Goal: Information Seeking & Learning: Learn about a topic

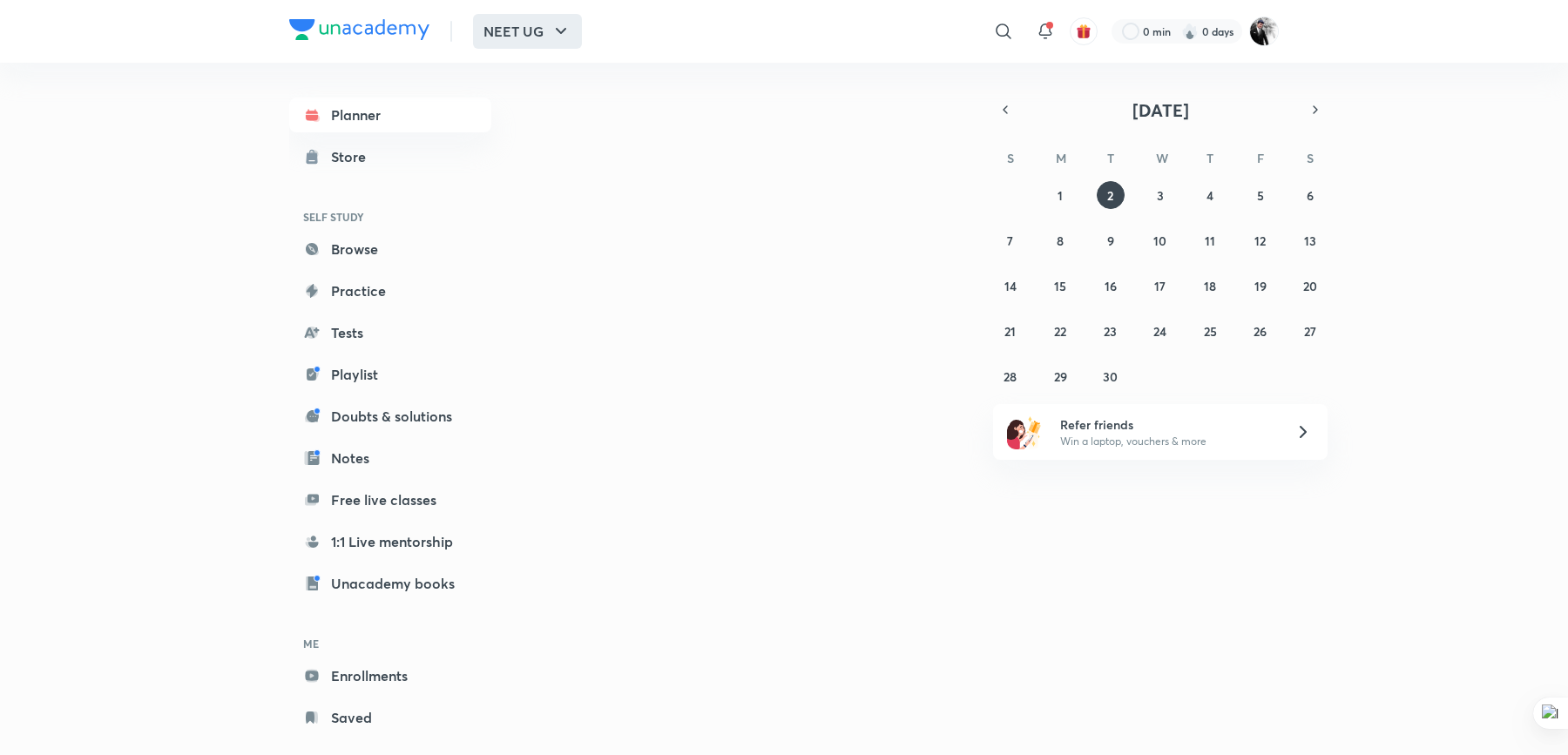
click at [547, 28] on button "NEET UG" at bounding box center [528, 31] width 109 height 35
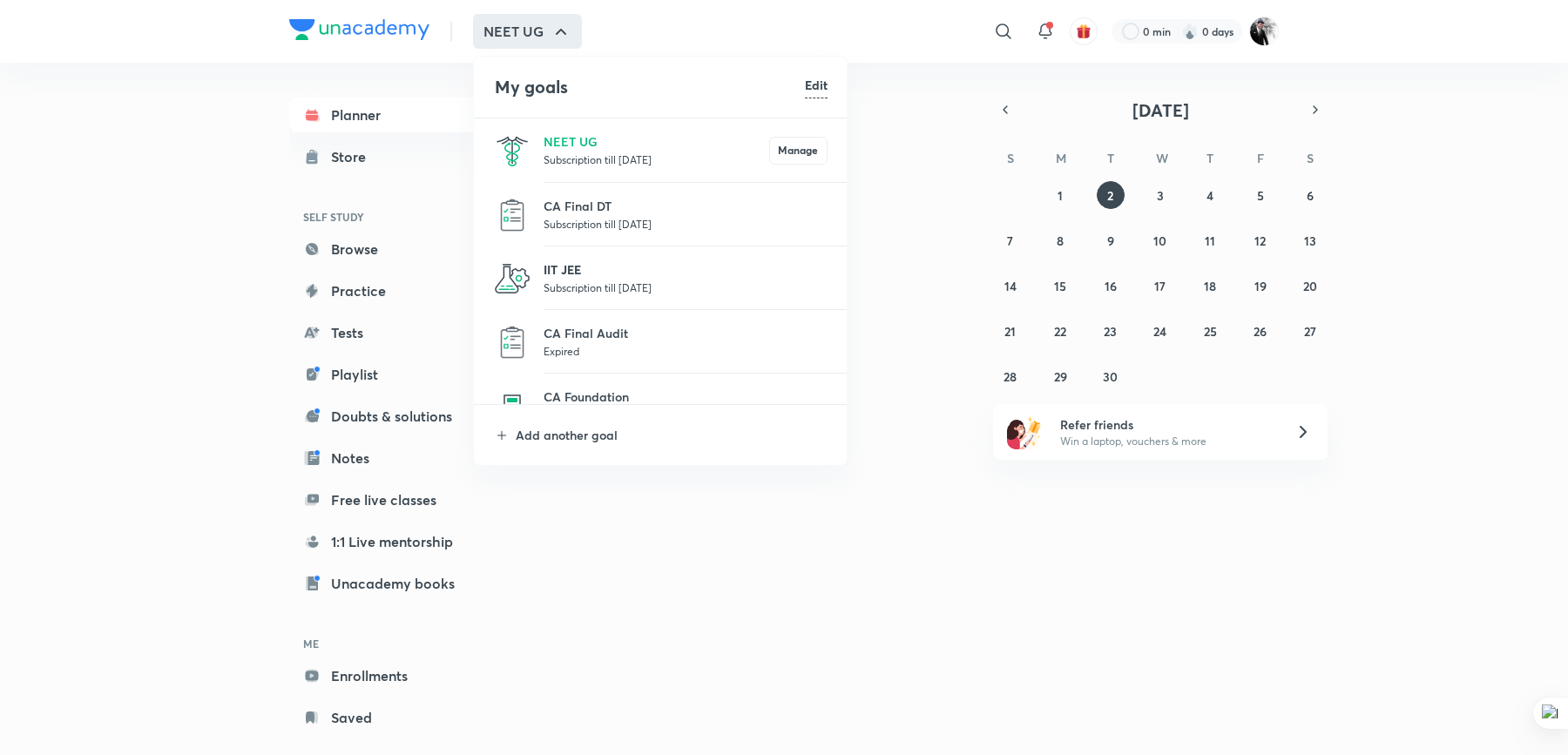
click at [551, 274] on p "IIT JEE" at bounding box center [685, 270] width 284 height 19
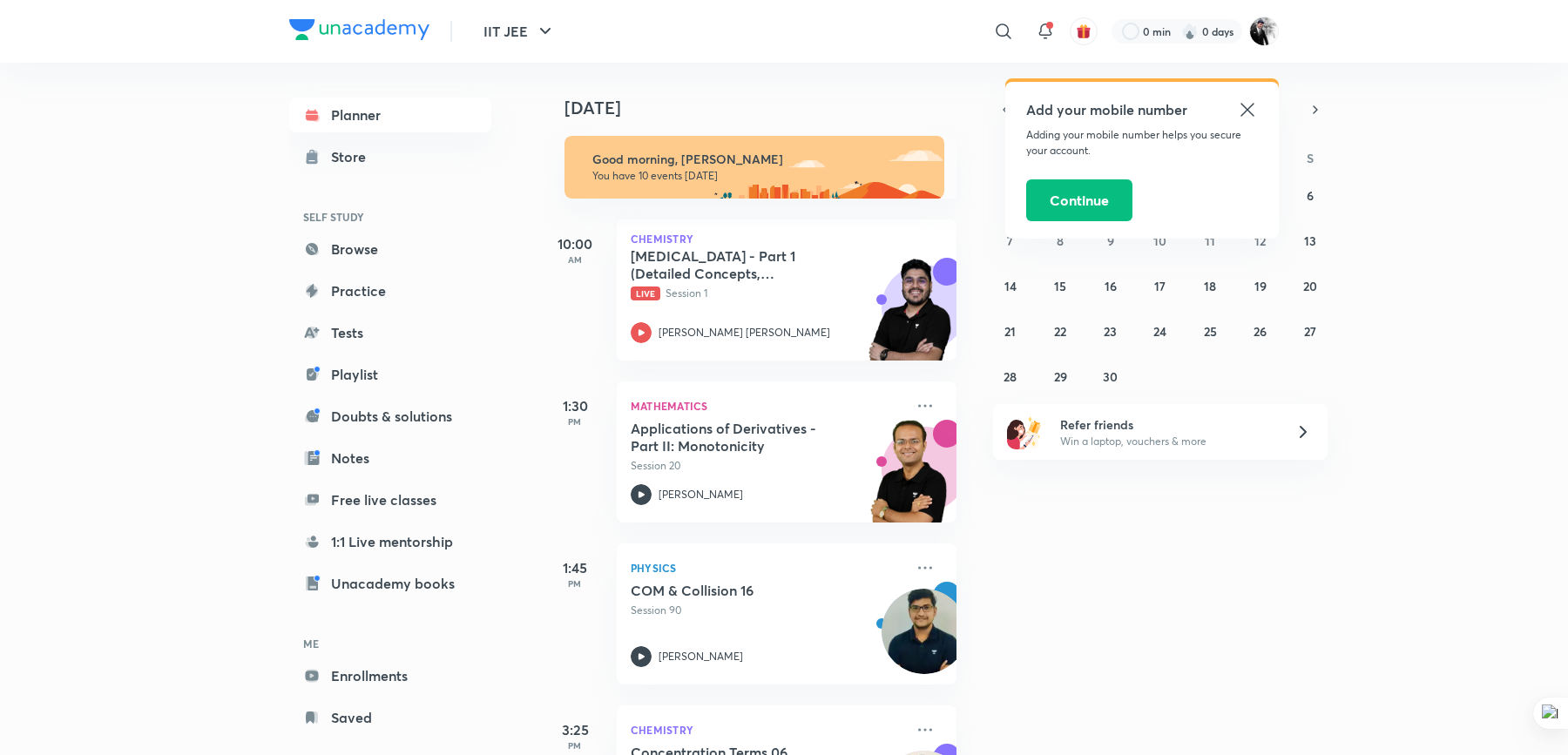
click at [1247, 110] on icon at bounding box center [1247, 109] width 13 height 13
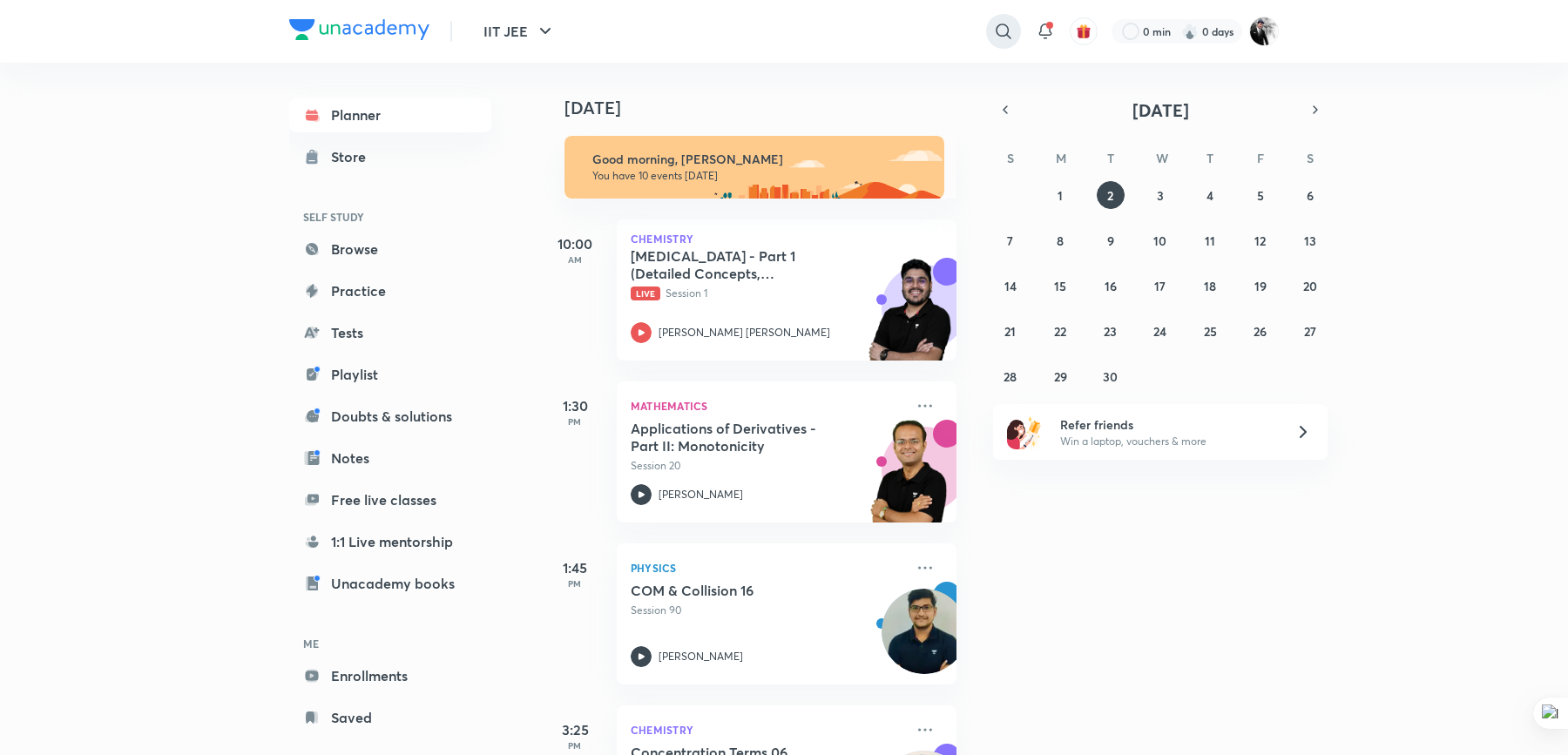
click at [1001, 37] on icon at bounding box center [1003, 31] width 21 height 21
type input "sandal"
click at [779, 103] on p "[PERSON_NAME]" at bounding box center [813, 107] width 115 height 19
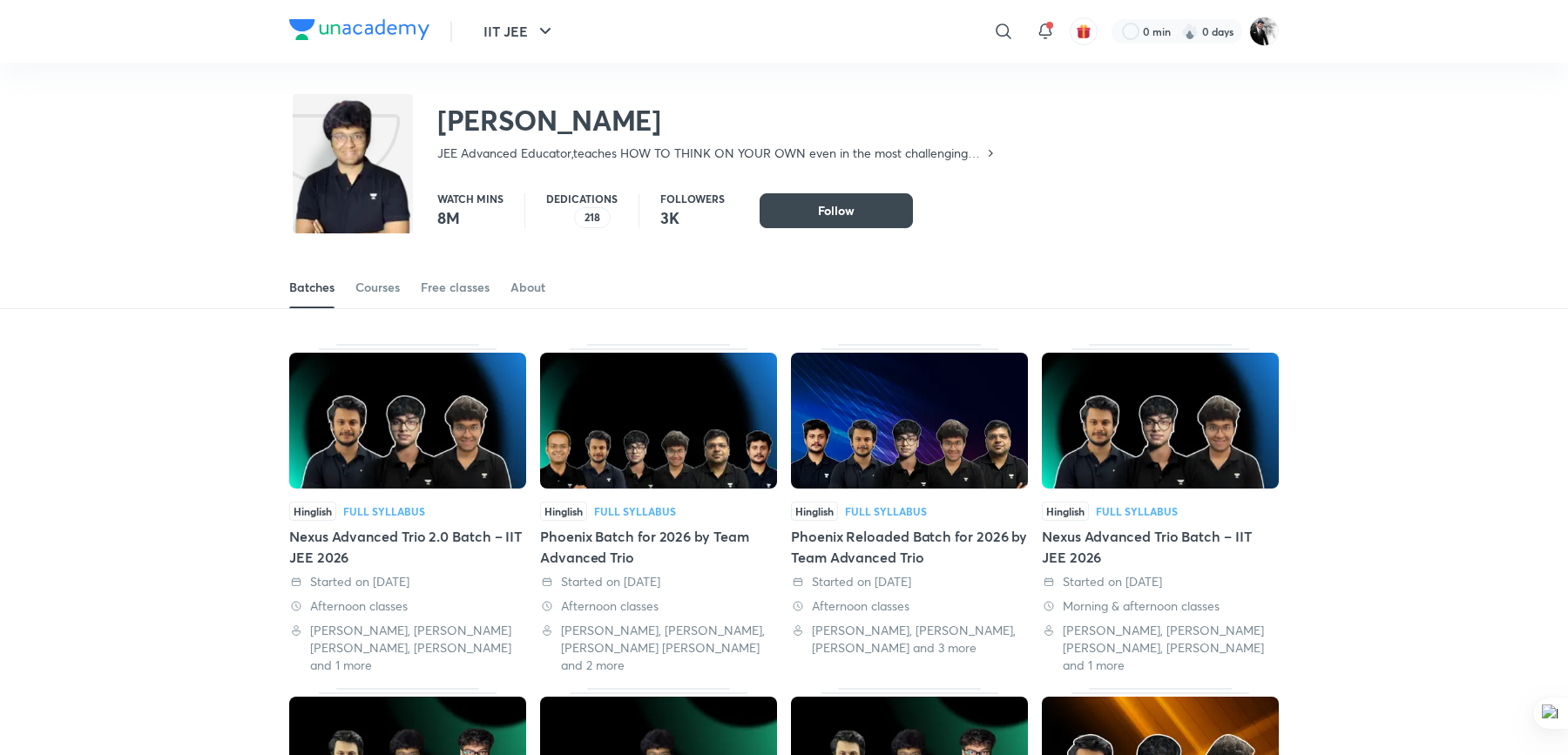
scroll to position [76, 0]
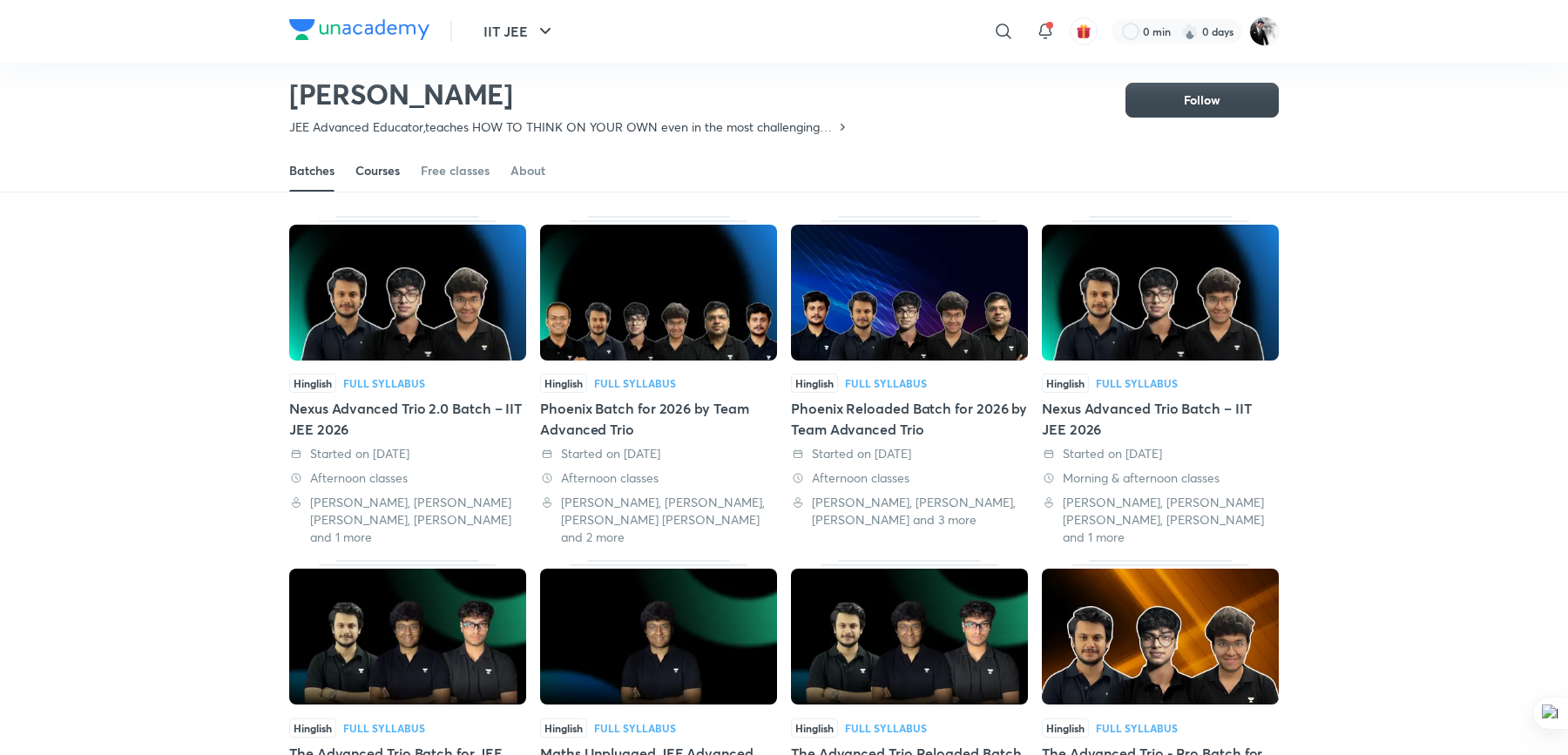
click at [380, 166] on div "Courses" at bounding box center [378, 170] width 44 height 18
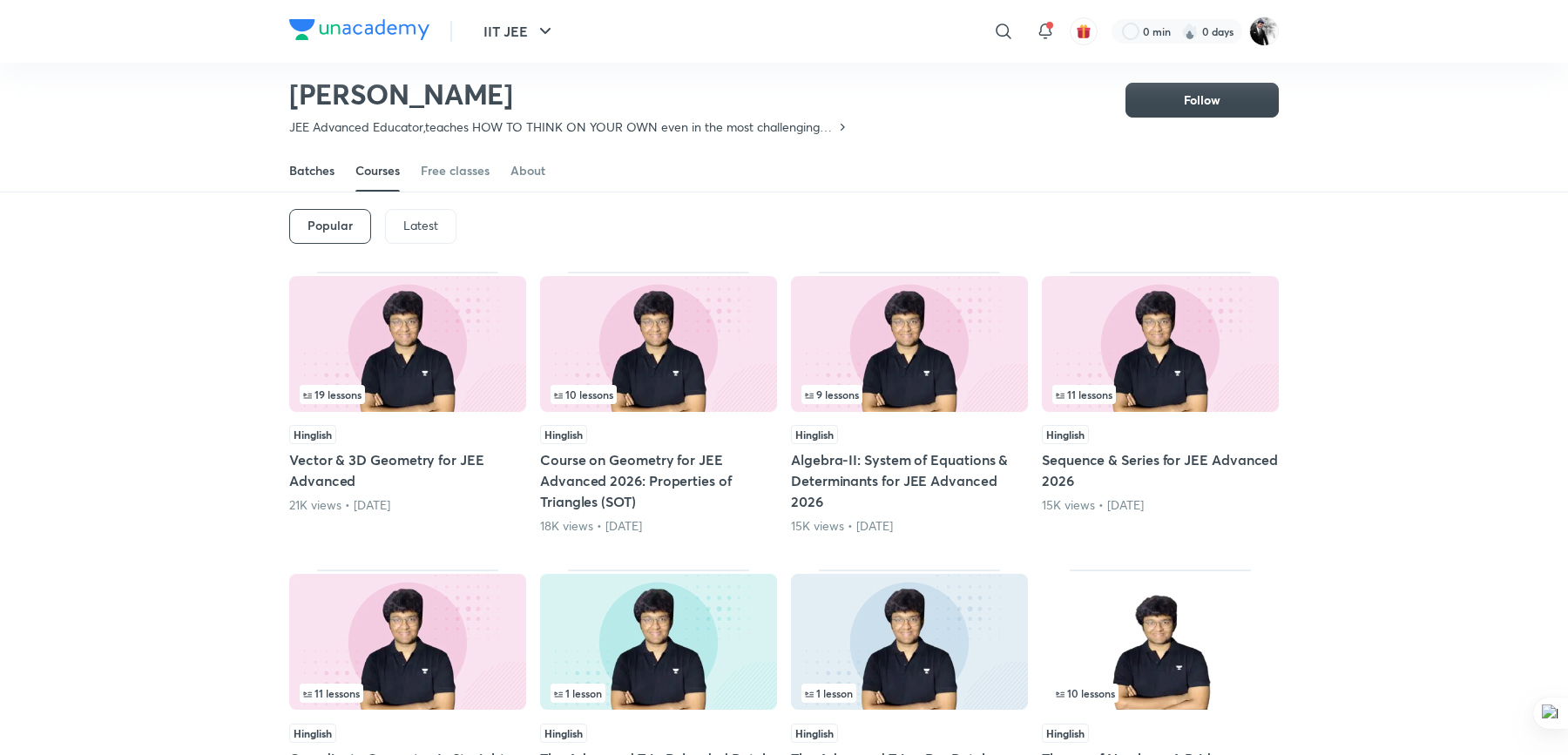
click at [299, 173] on div "Batches" at bounding box center [311, 170] width 45 height 18
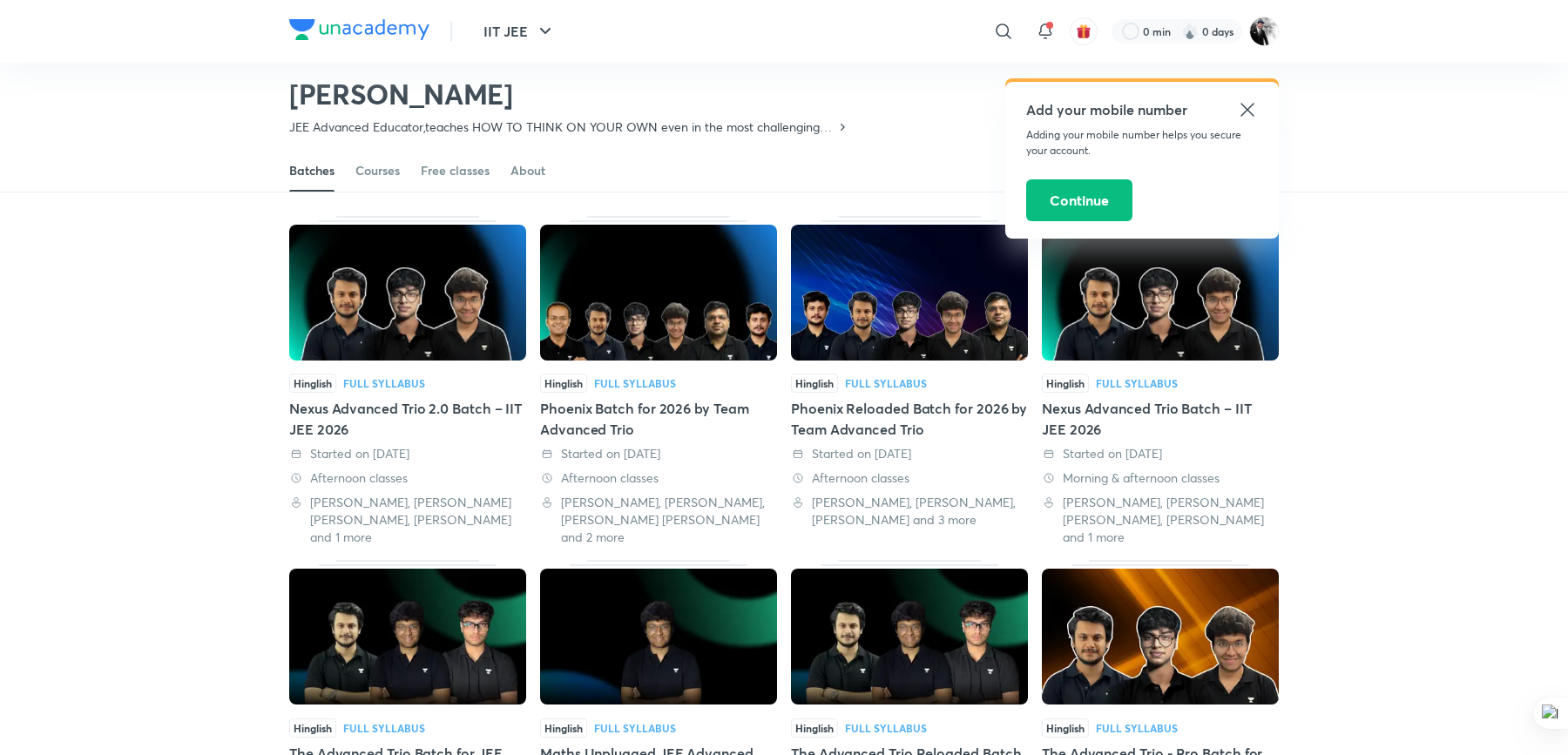
click at [1245, 106] on icon at bounding box center [1247, 109] width 21 height 21
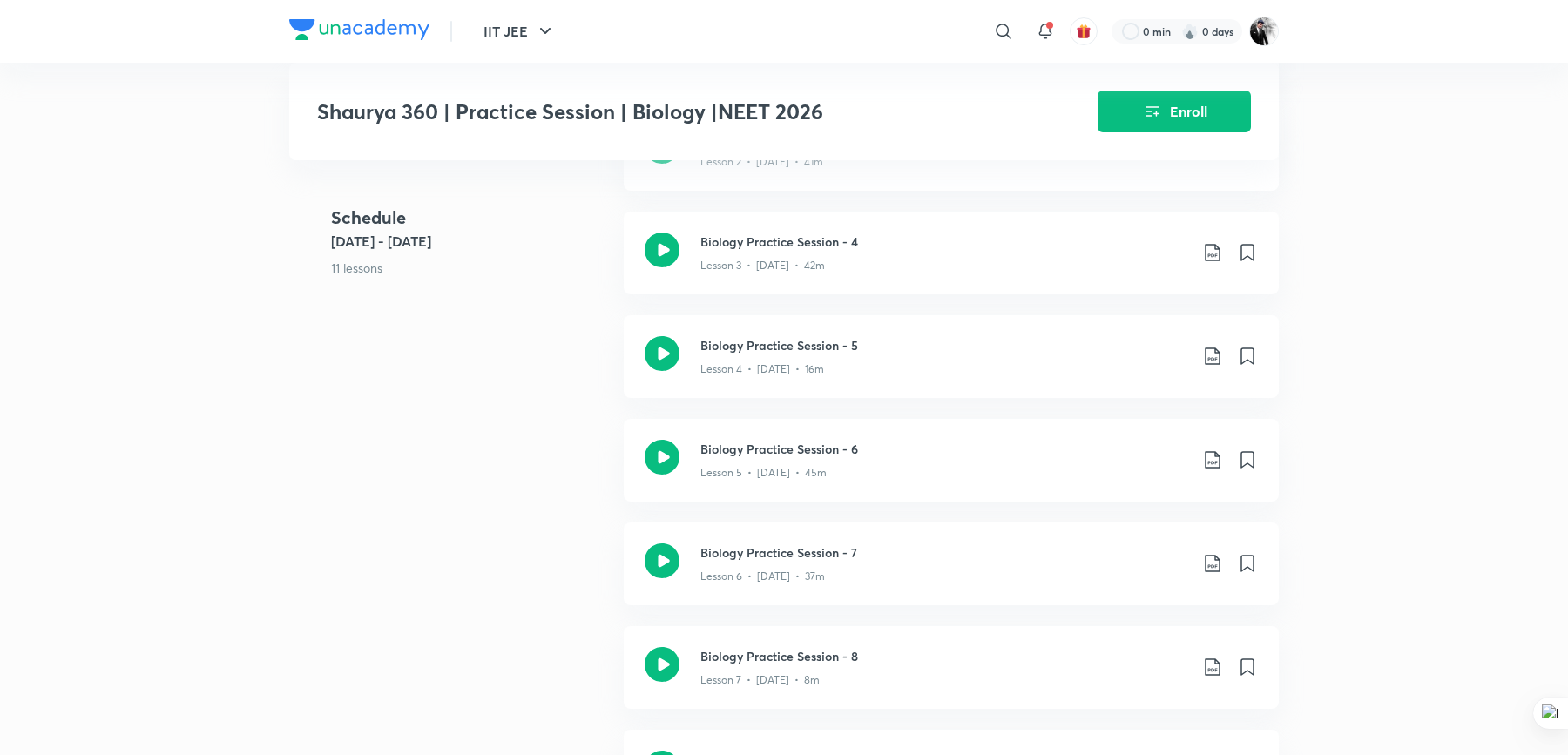
scroll to position [1668, 0]
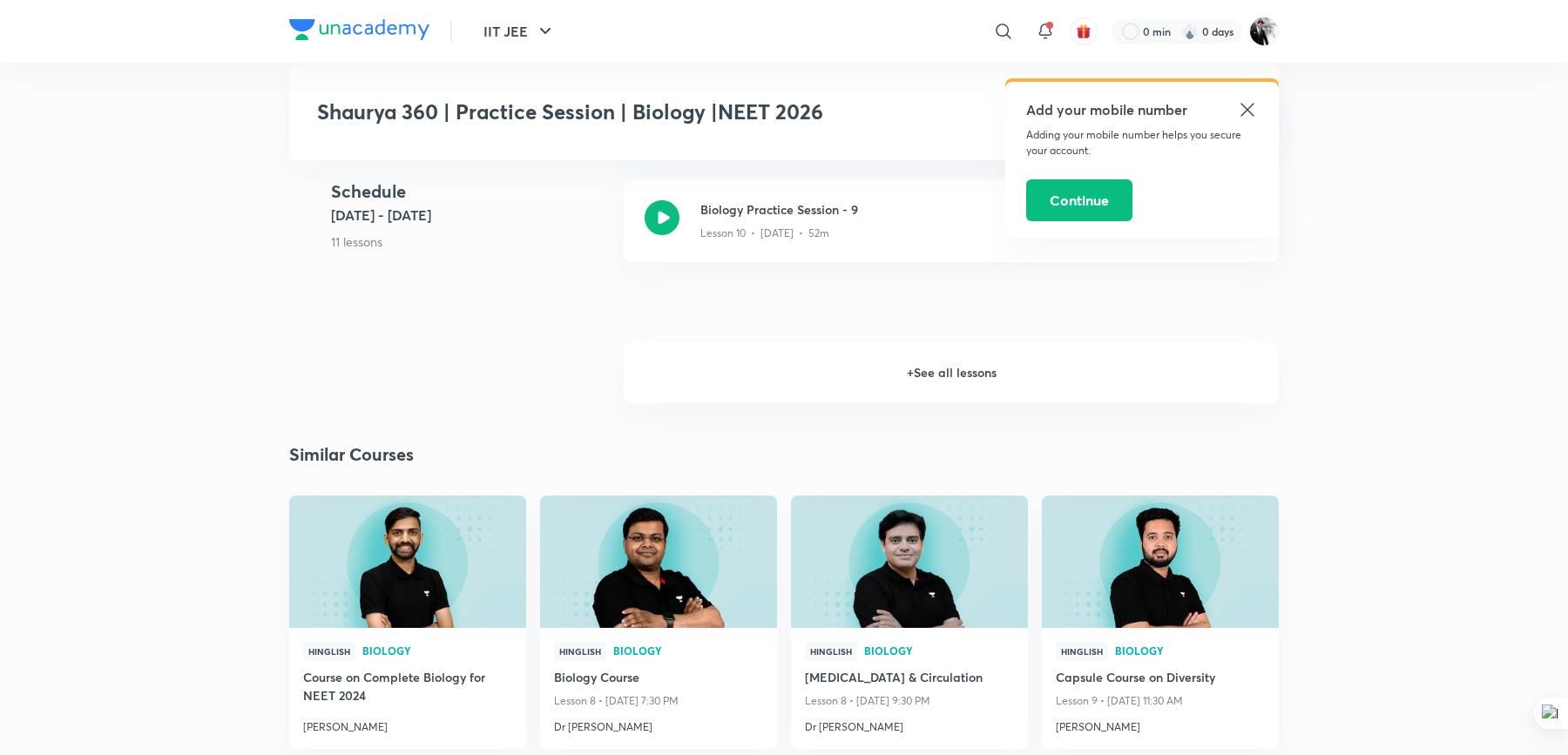
click at [970, 375] on h6 "+ See all lessons" at bounding box center [950, 373] width 655 height 61
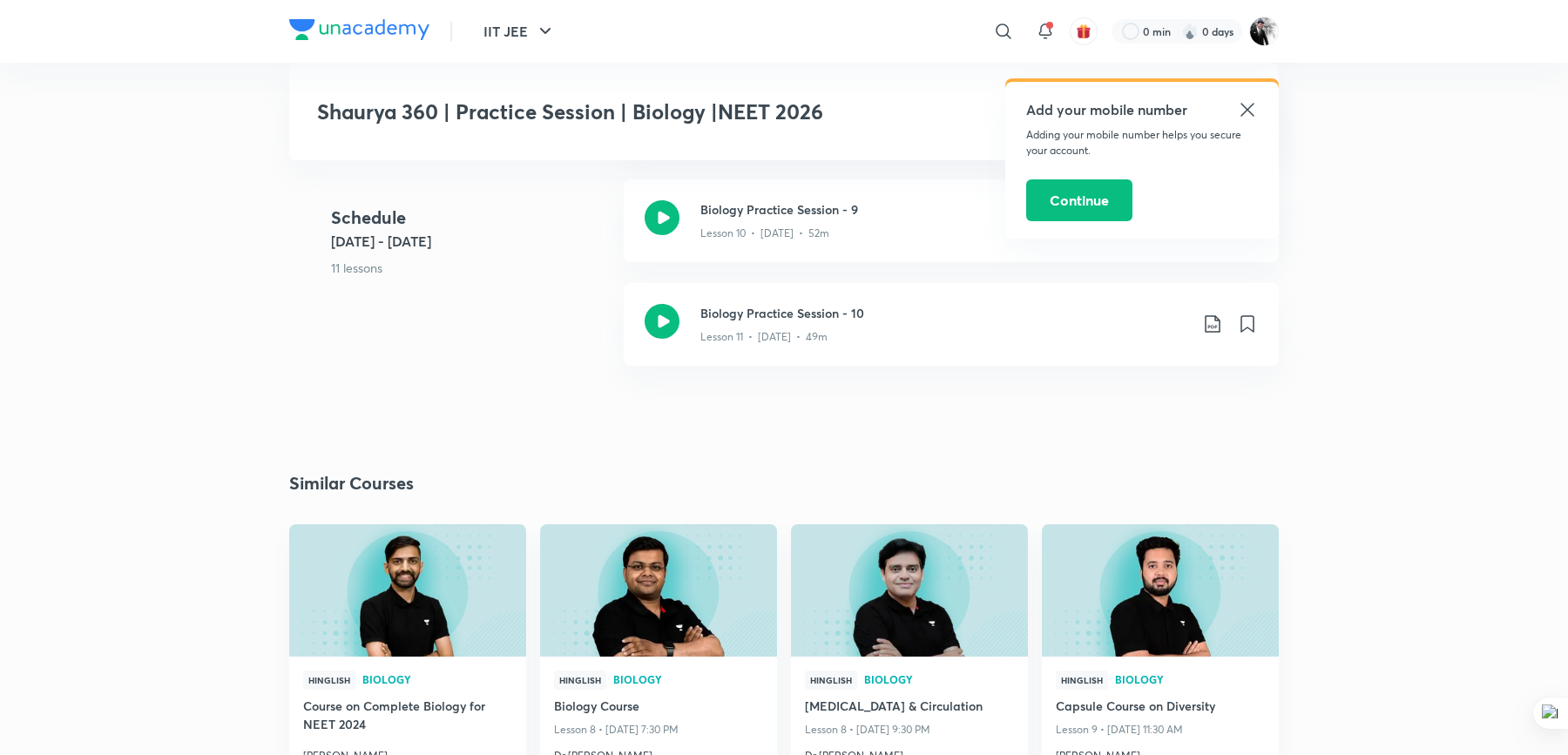
click at [1244, 107] on icon at bounding box center [1247, 109] width 13 height 13
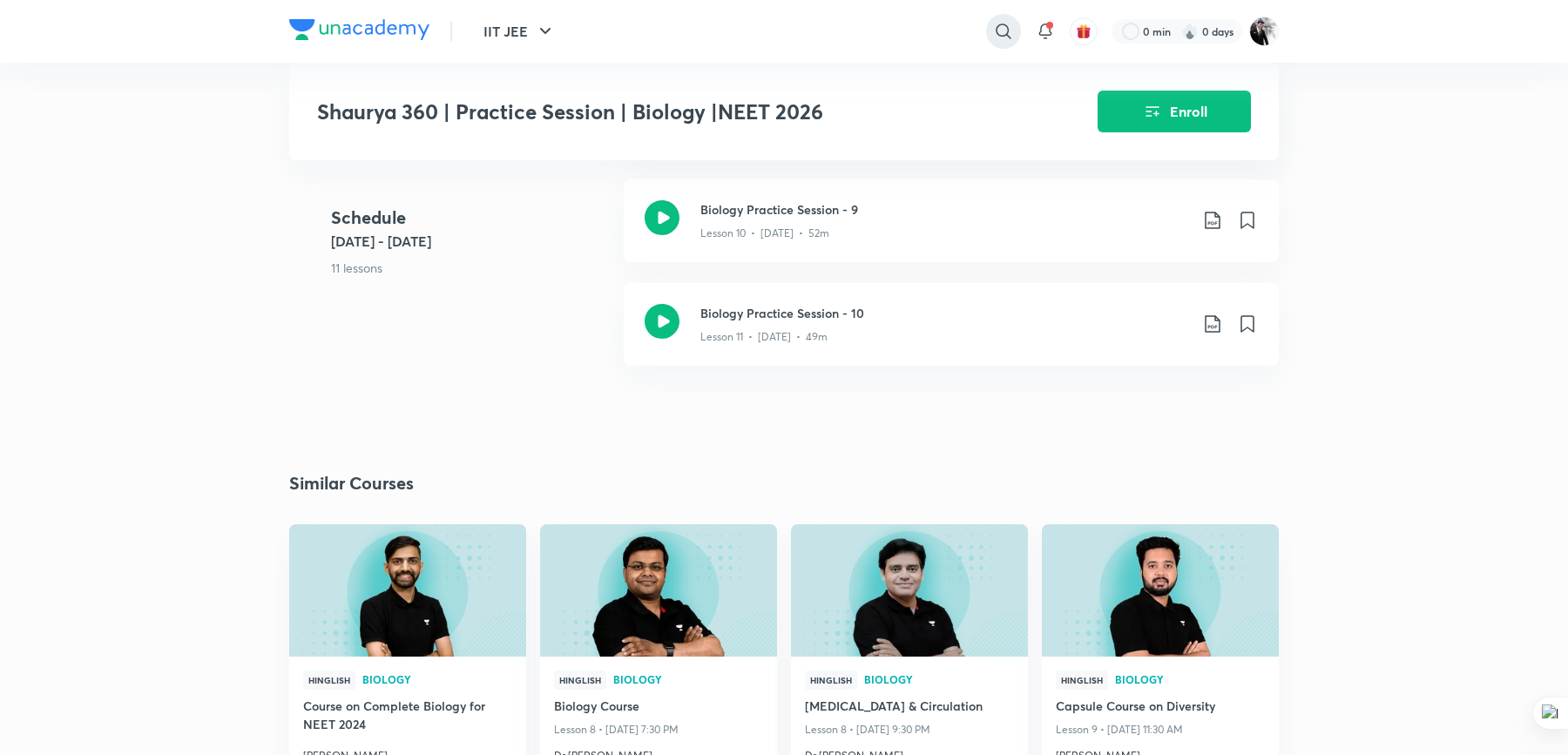
click at [1000, 31] on icon at bounding box center [1003, 31] width 21 height 21
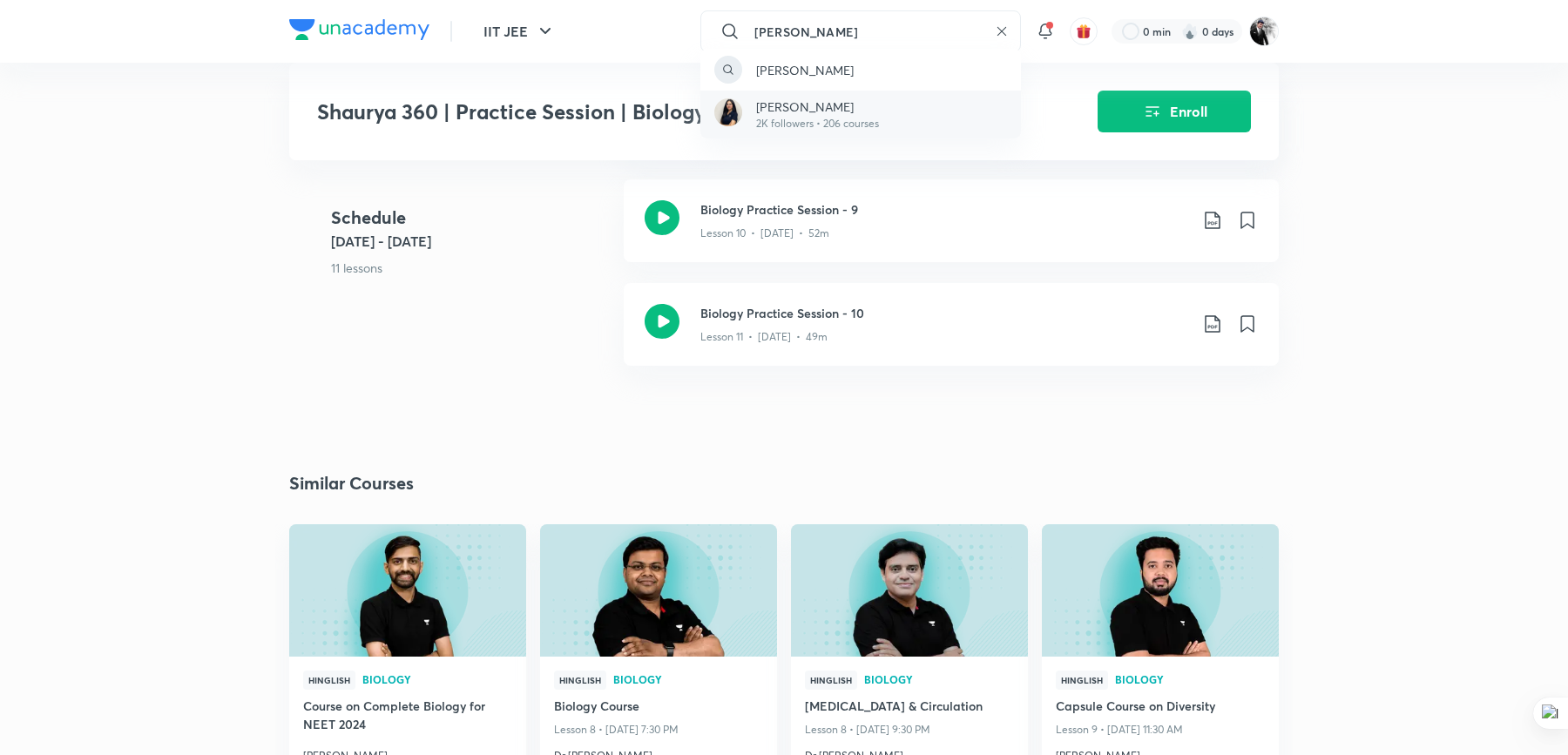
type input "priya pandey"
click at [808, 93] on div "Priya Pandey 2K followers • 206 courses" at bounding box center [860, 115] width 320 height 48
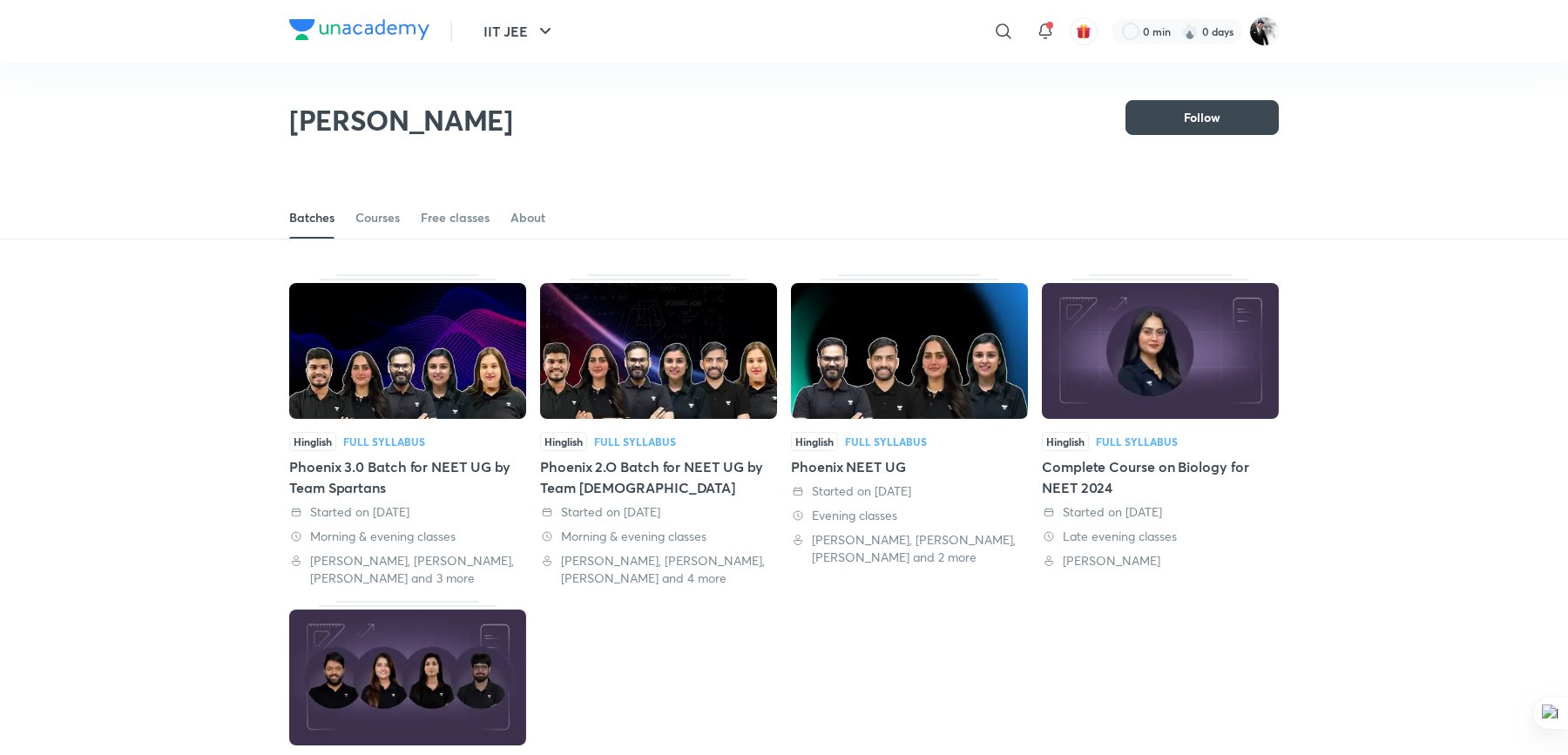
scroll to position [76, 0]
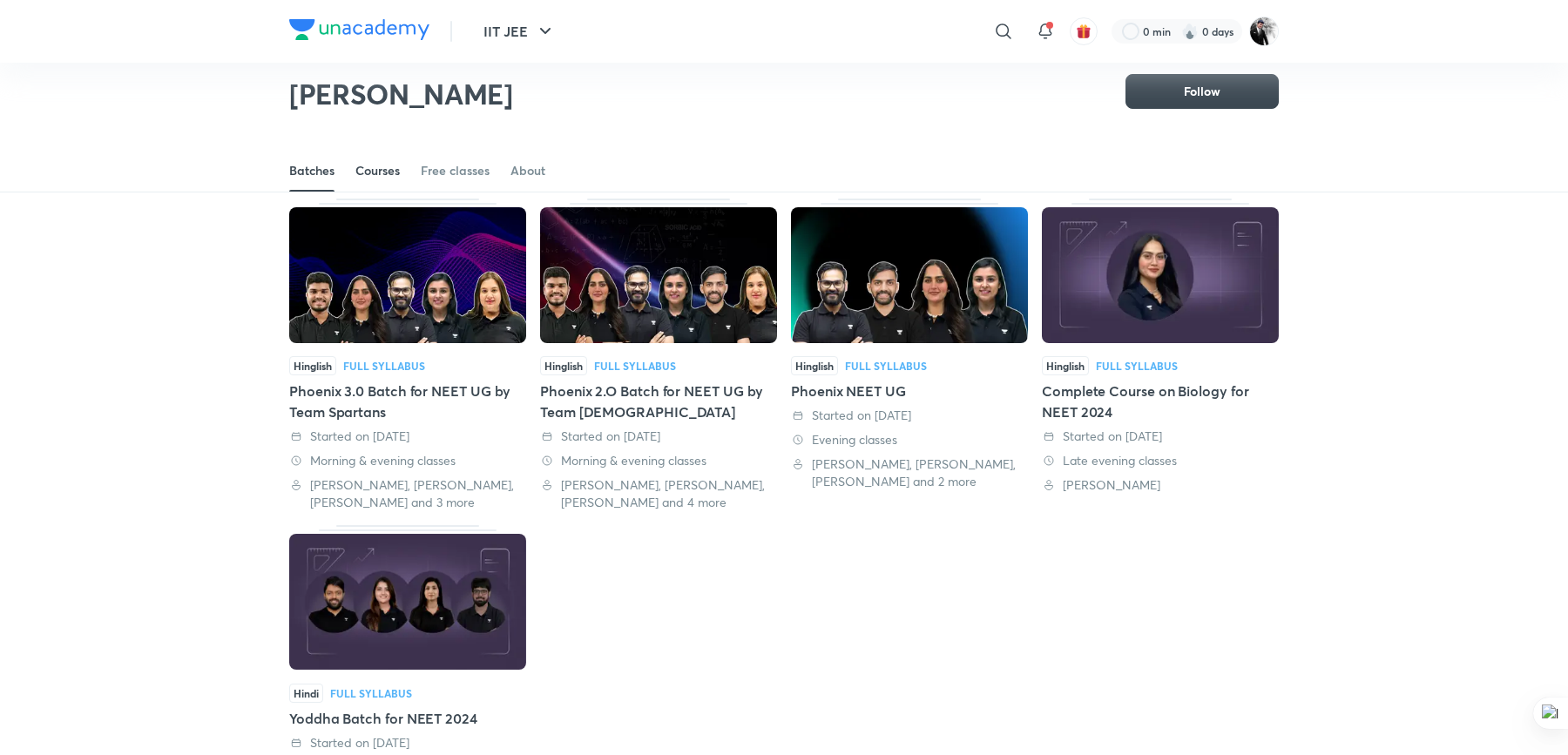
click at [393, 177] on div "Courses" at bounding box center [378, 170] width 44 height 18
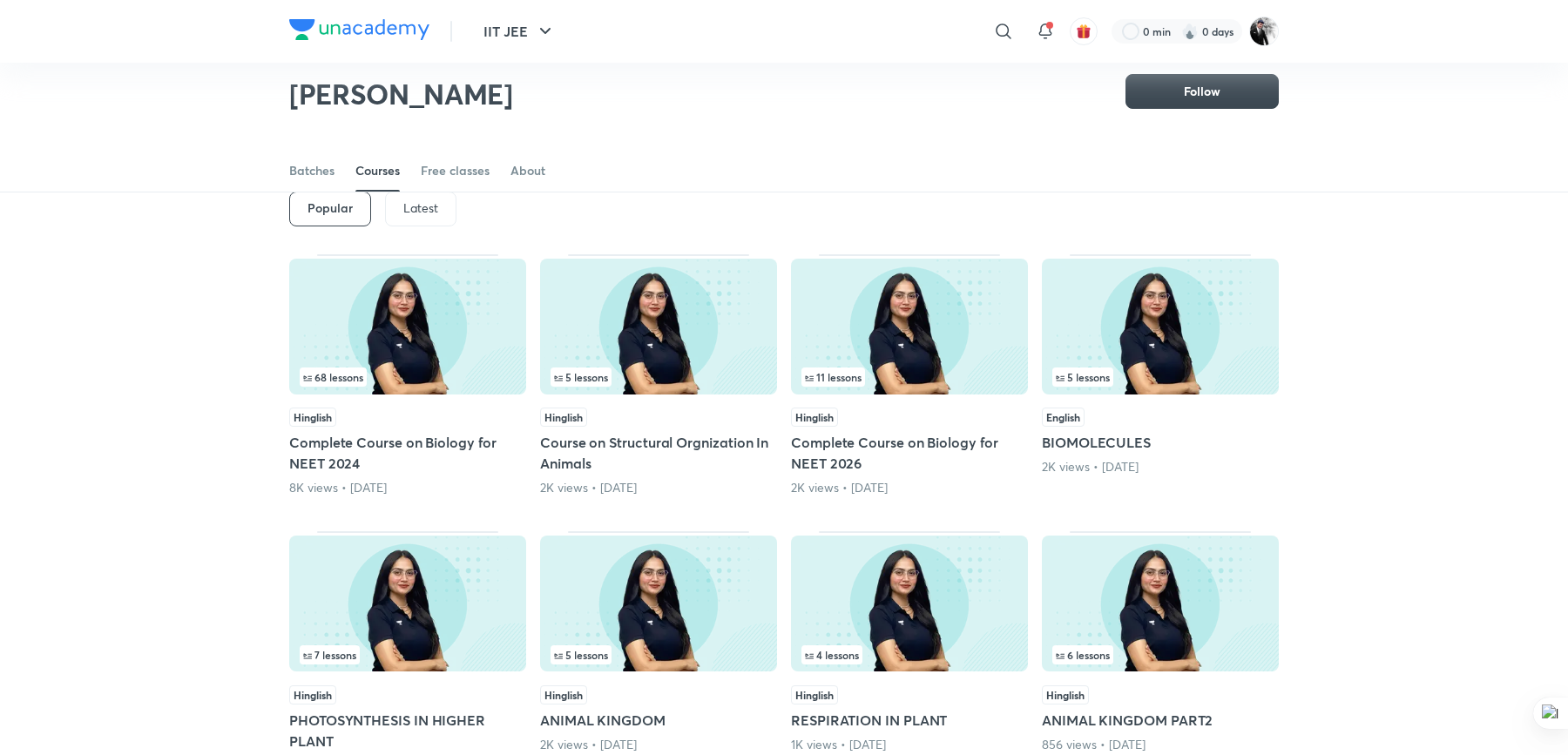
click at [426, 202] on p "Latest" at bounding box center [420, 208] width 35 height 14
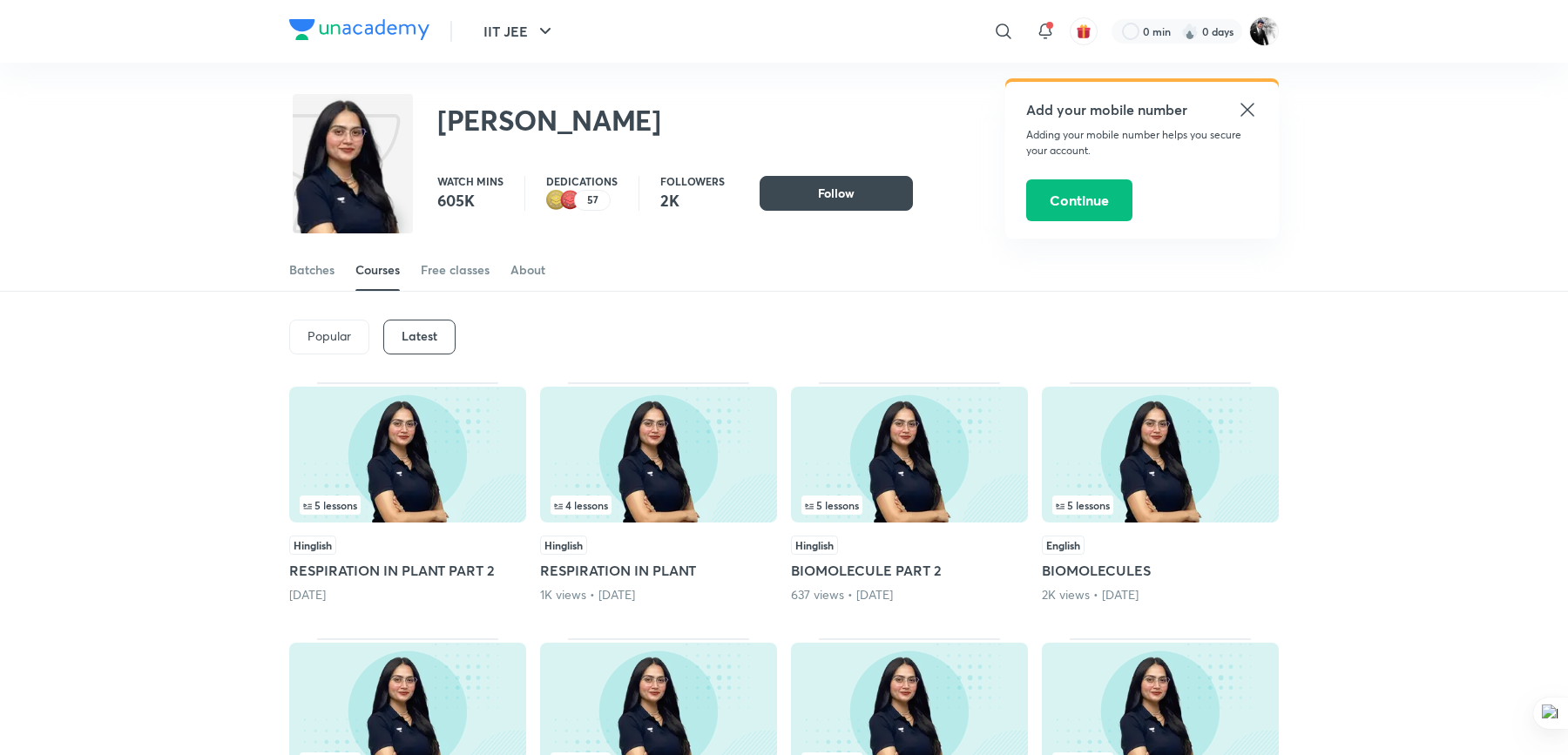
click at [465, 561] on h5 "RESPIRATION IN PLANT PART 2" at bounding box center [408, 571] width 237 height 21
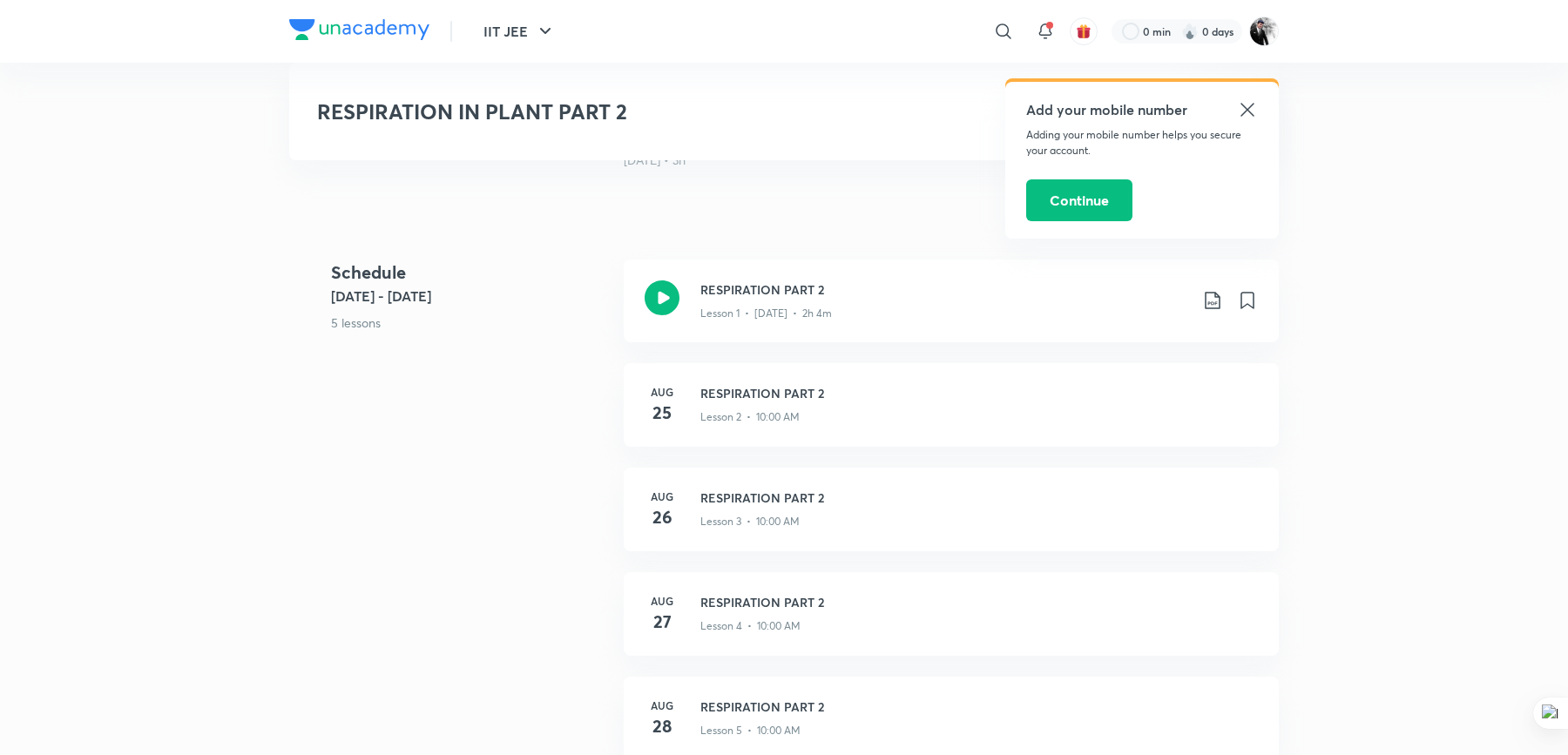
scroll to position [861, 0]
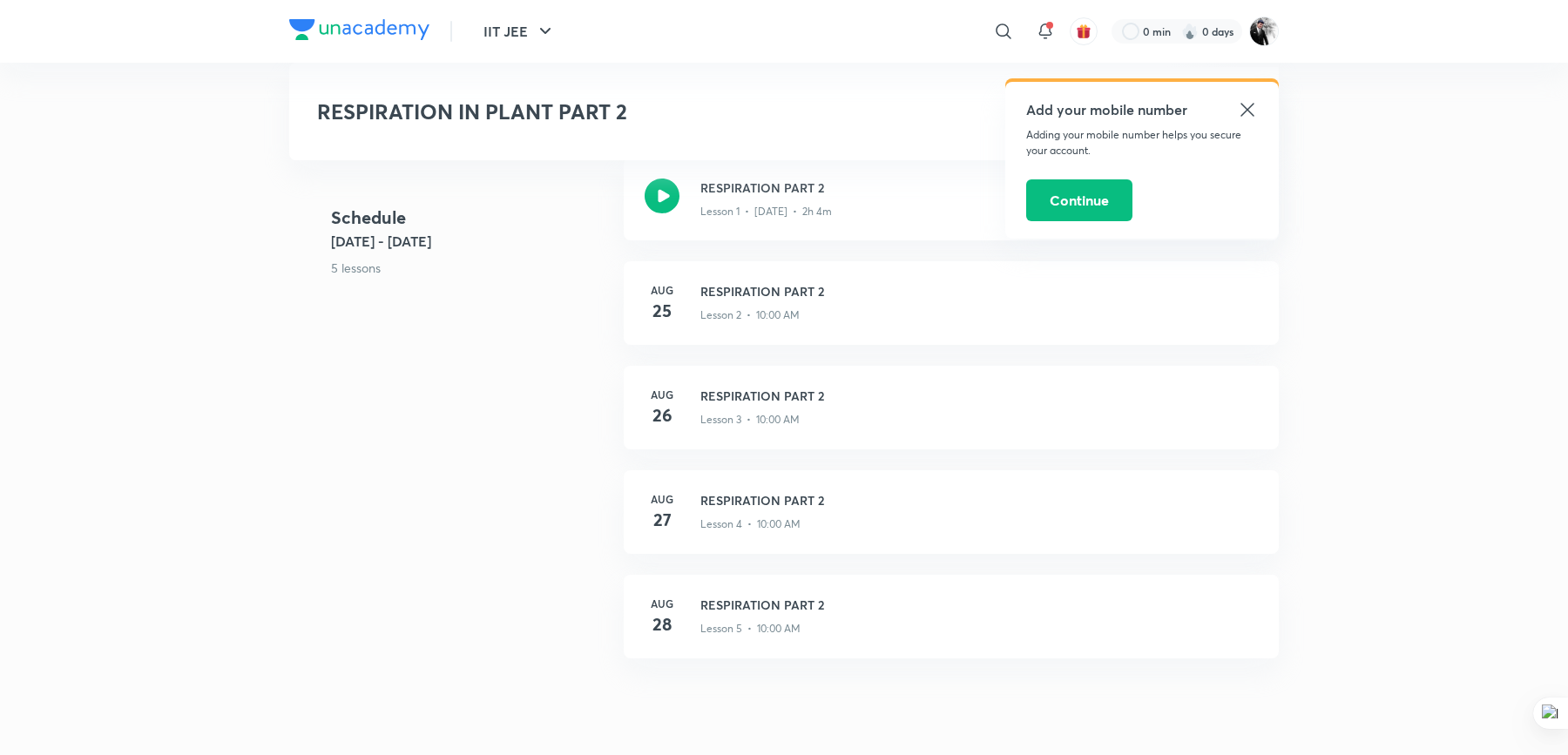
click at [1250, 103] on icon at bounding box center [1247, 109] width 21 height 21
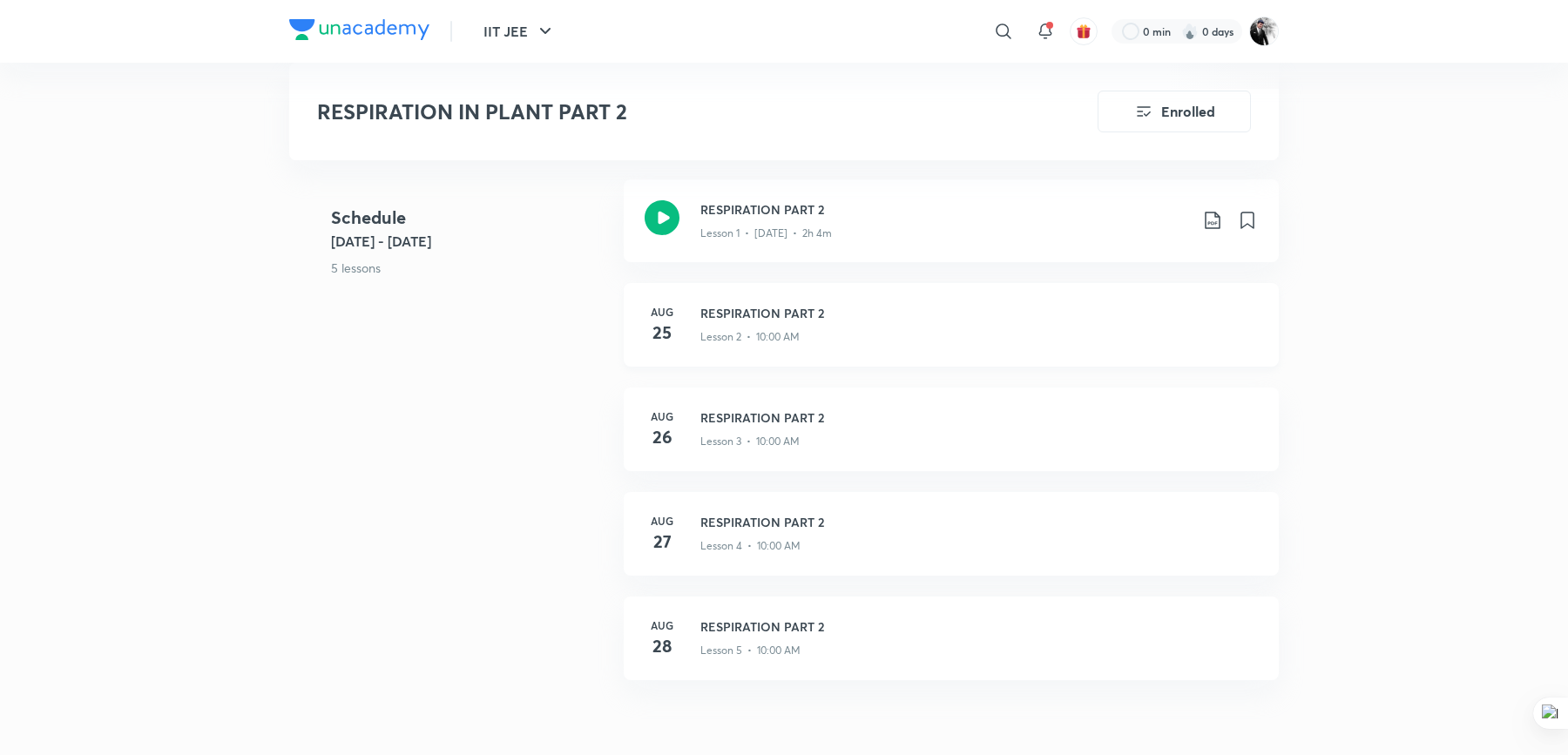
scroll to position [837, 0]
